Goal: Check status

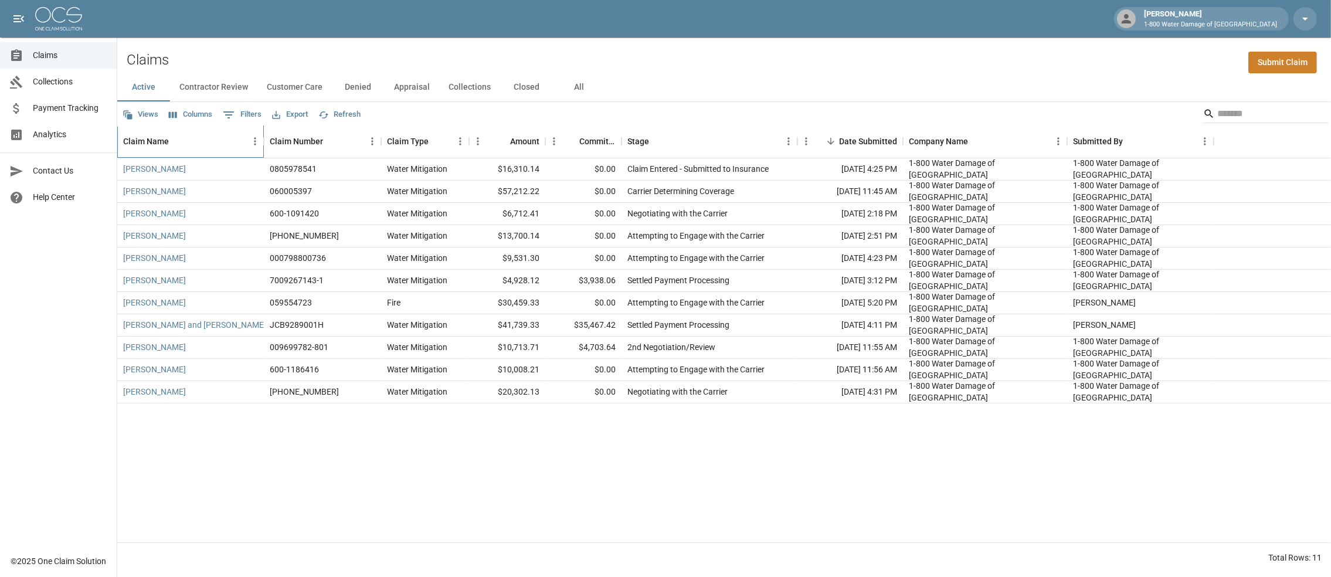
click at [143, 148] on div "Claim Name" at bounding box center [146, 141] width 46 height 33
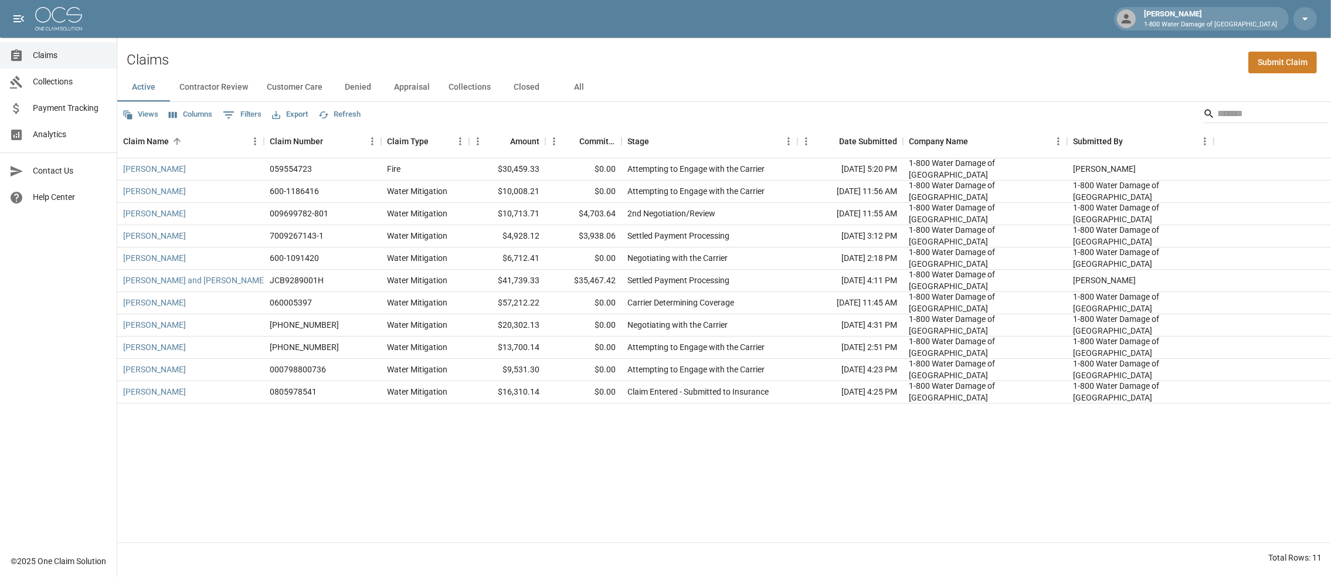
click at [606, 91] on button "All" at bounding box center [579, 87] width 53 height 28
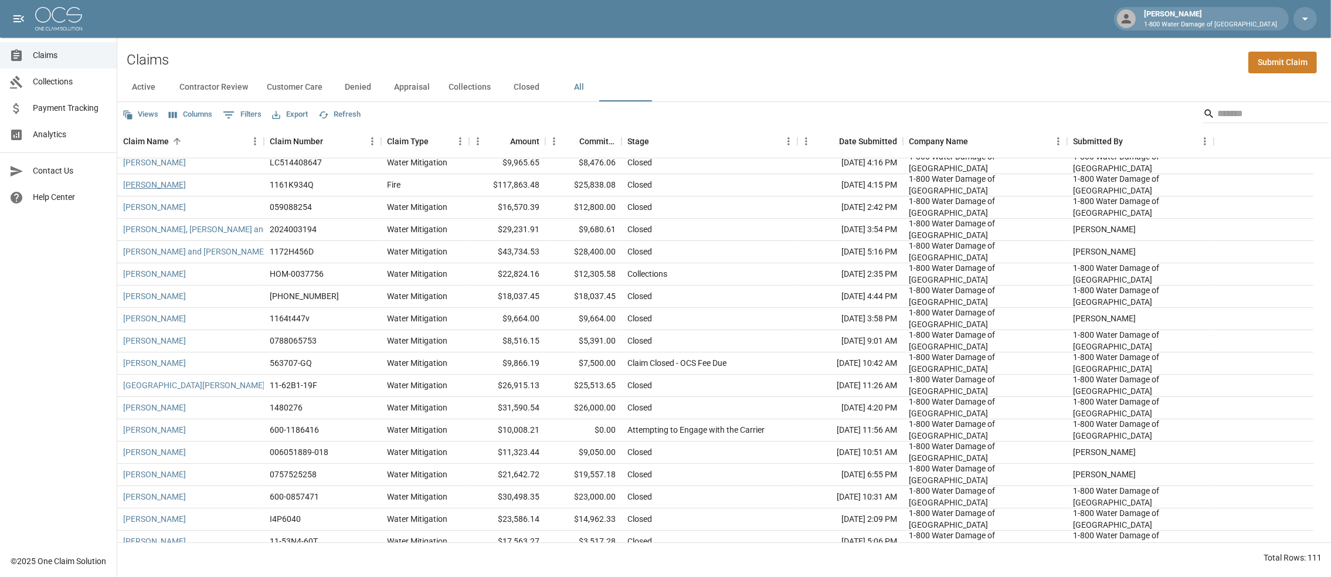
scroll to position [234, 0]
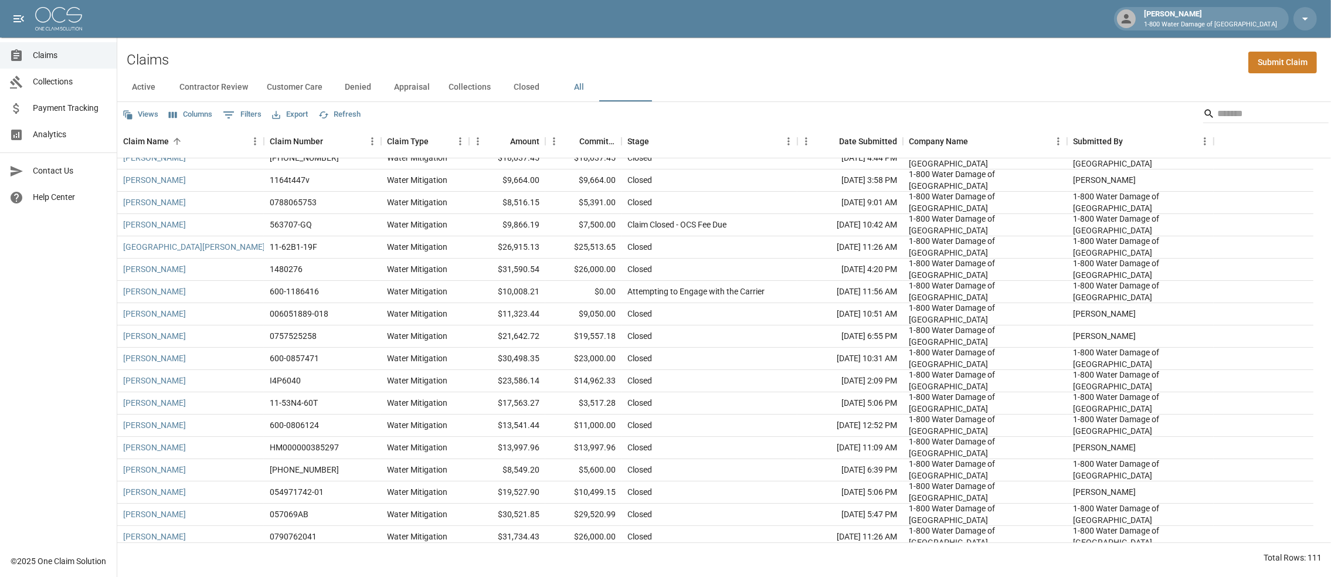
click at [744, 77] on div "Active Contractor Review Customer Care Denied Appraisal Collections Closed All" at bounding box center [724, 87] width 1214 height 28
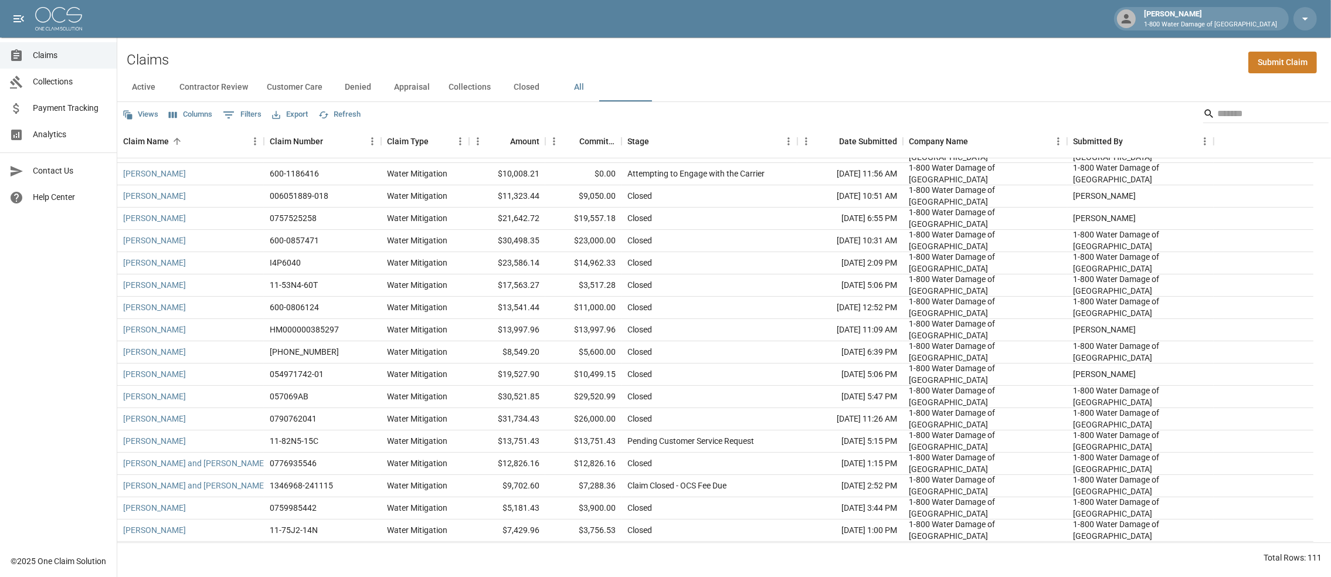
scroll to position [0, 0]
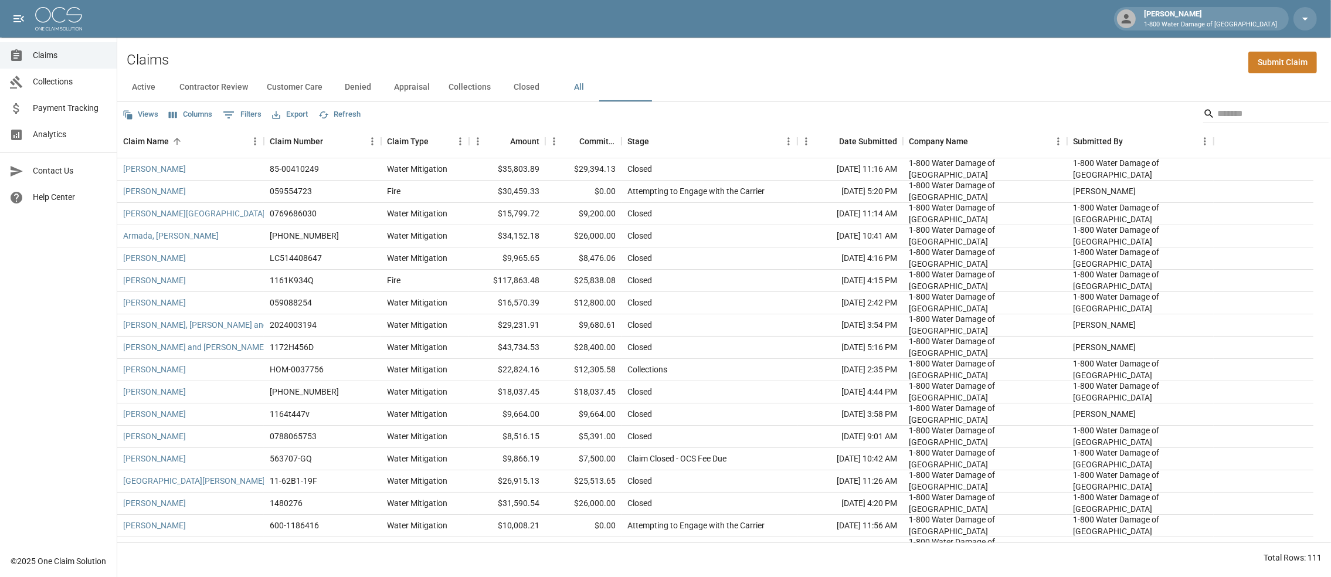
click at [137, 85] on button "Active" at bounding box center [143, 87] width 53 height 28
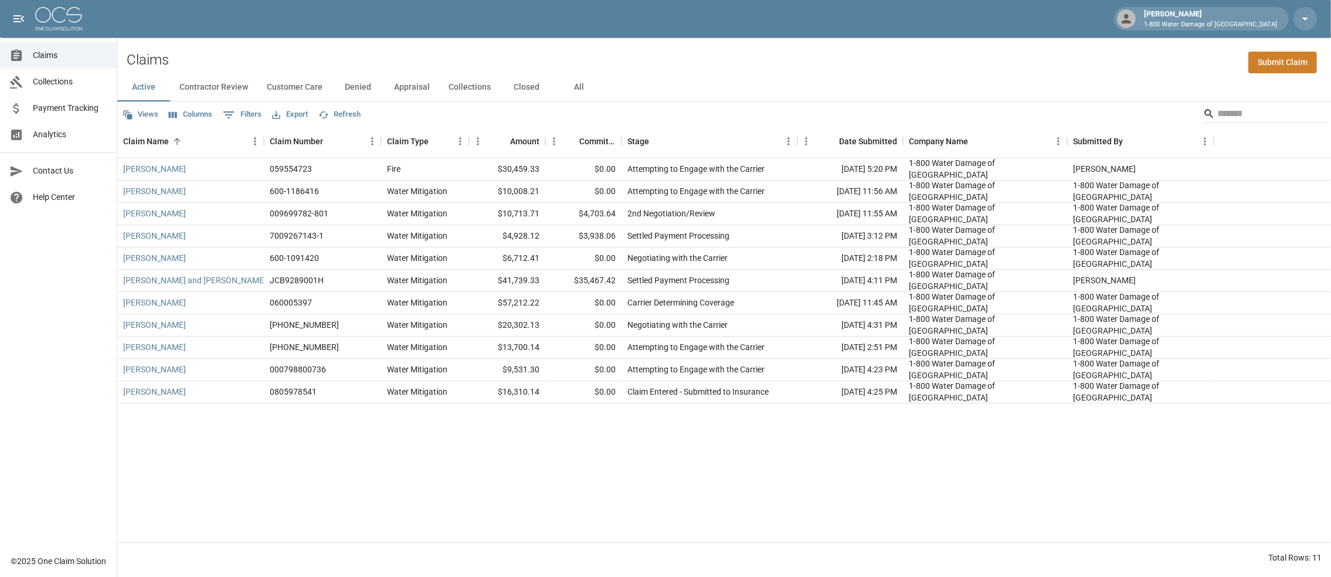
click at [606, 93] on button "All" at bounding box center [579, 87] width 53 height 28
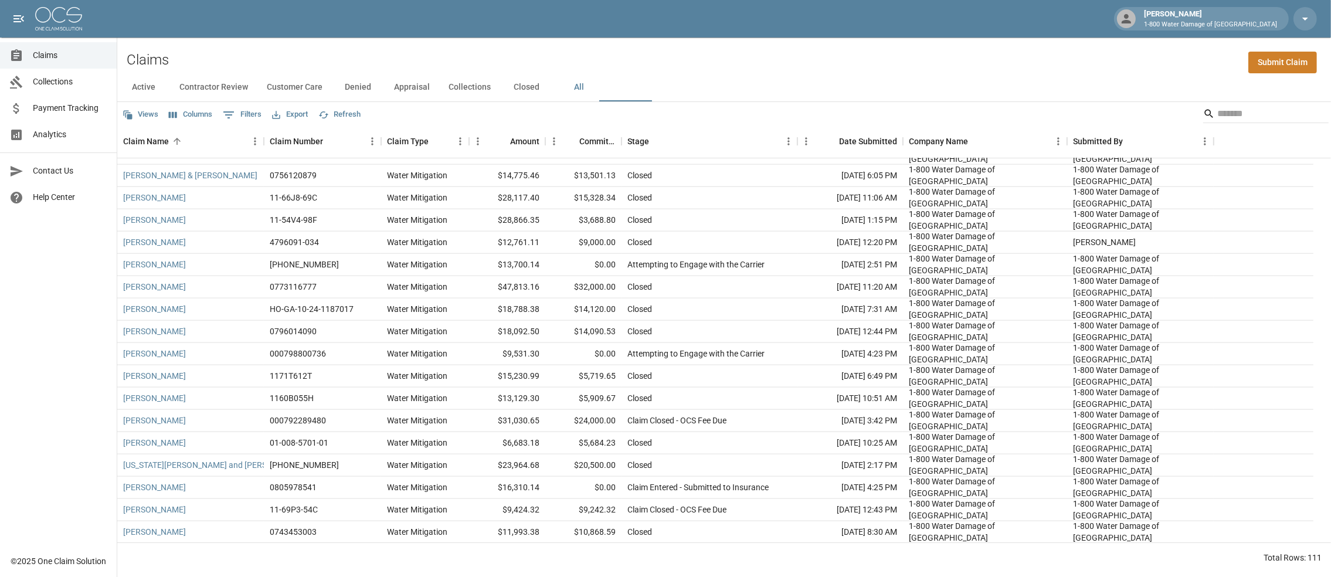
scroll to position [2091, 0]
